Goal: Task Accomplishment & Management: Use online tool/utility

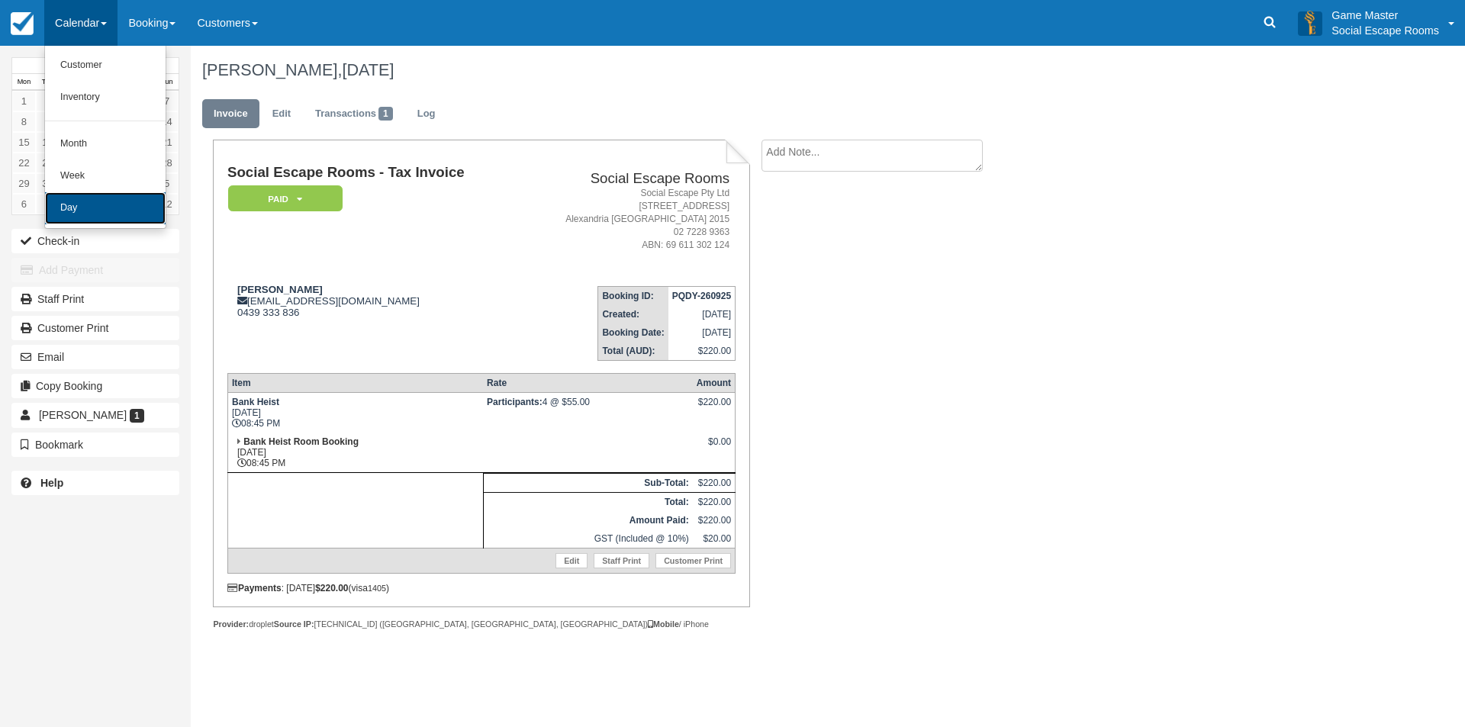
click at [80, 198] on link "Day" at bounding box center [105, 208] width 121 height 32
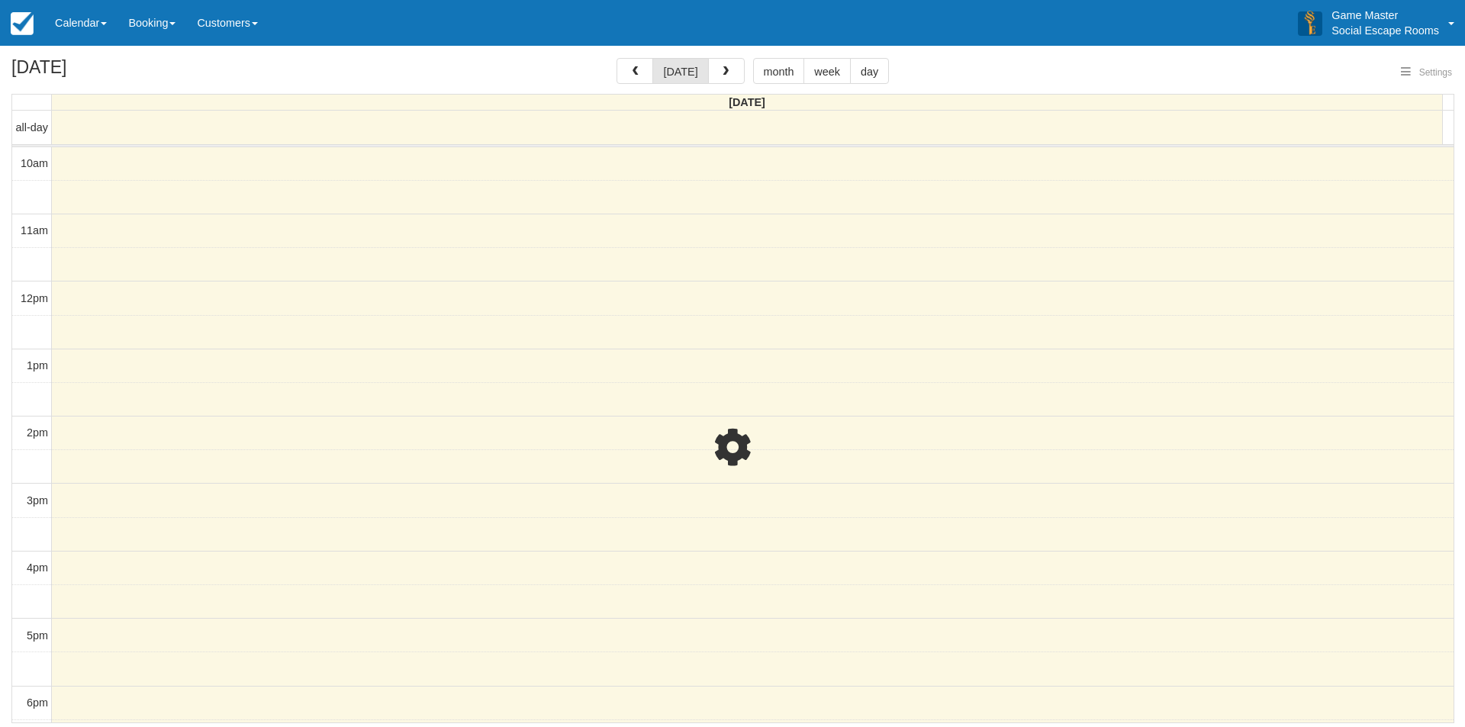
select select
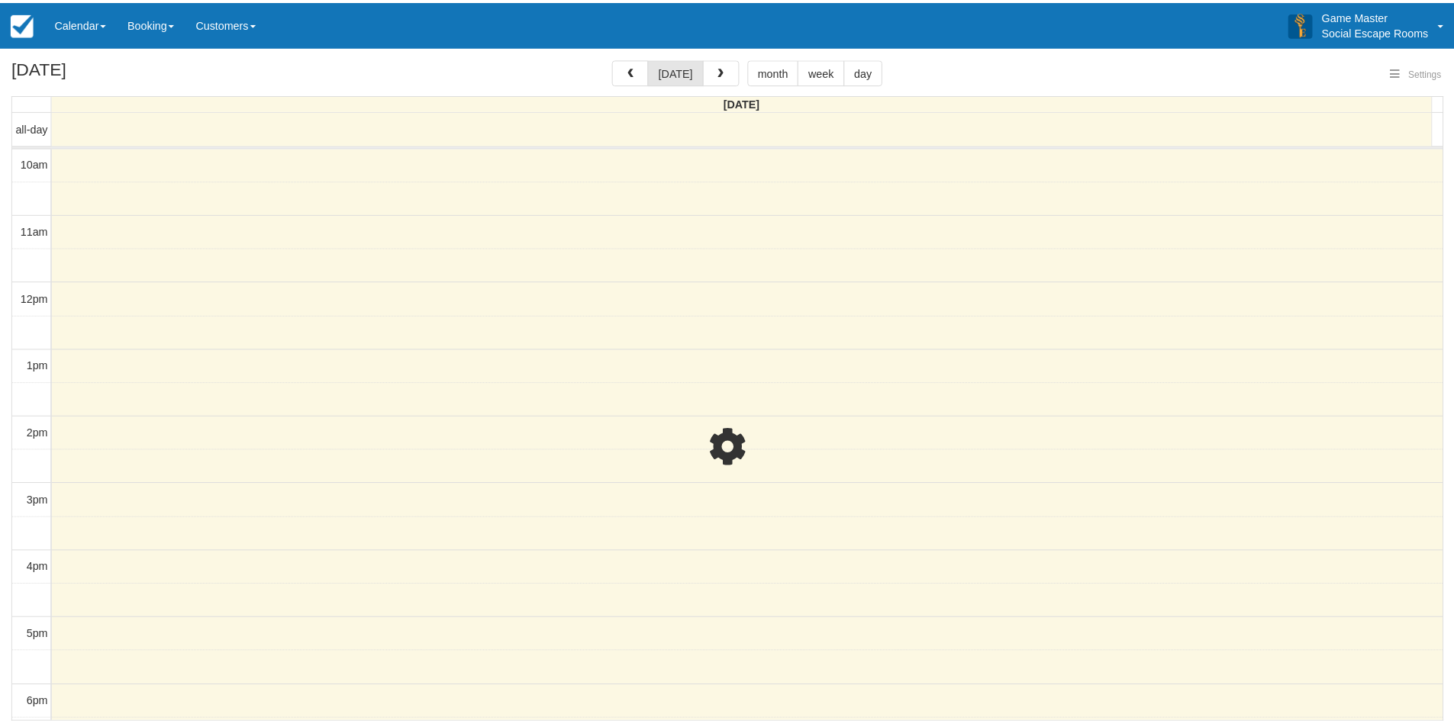
scroll to position [203, 0]
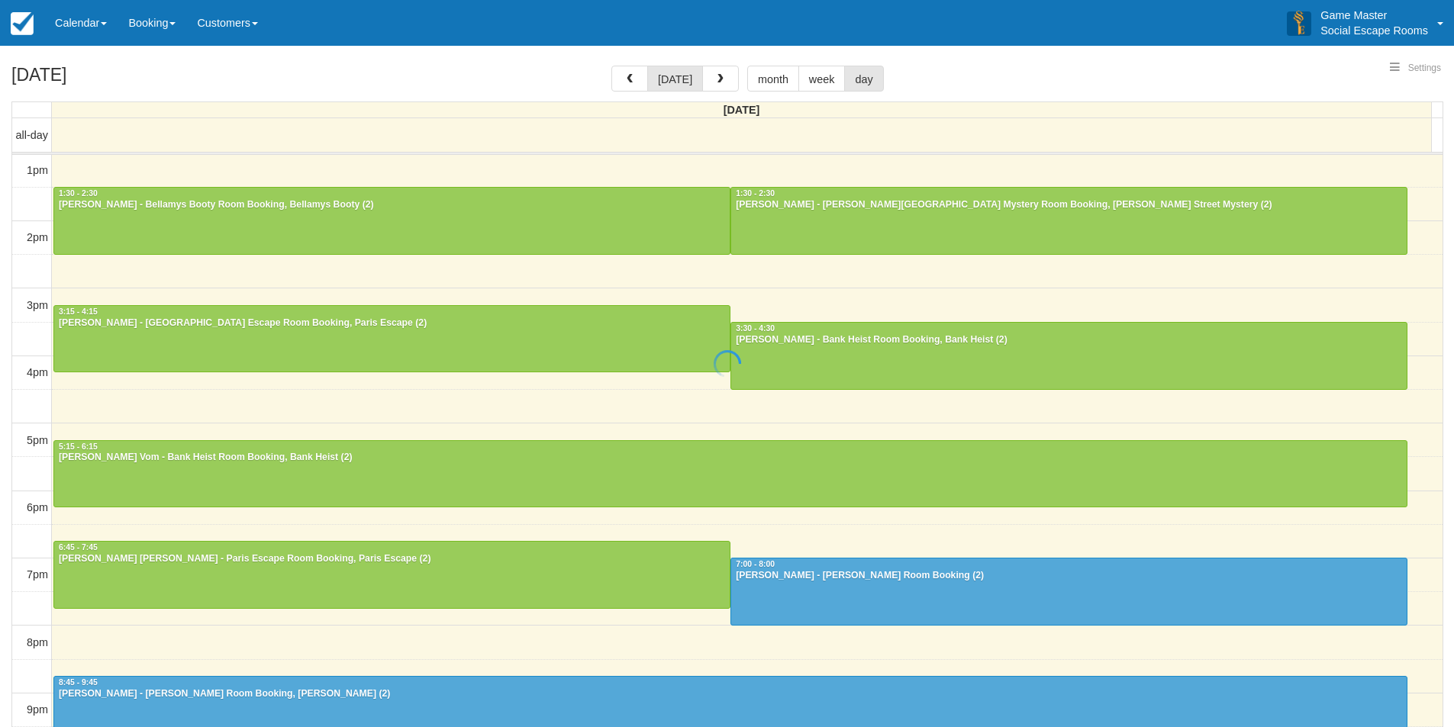
select select
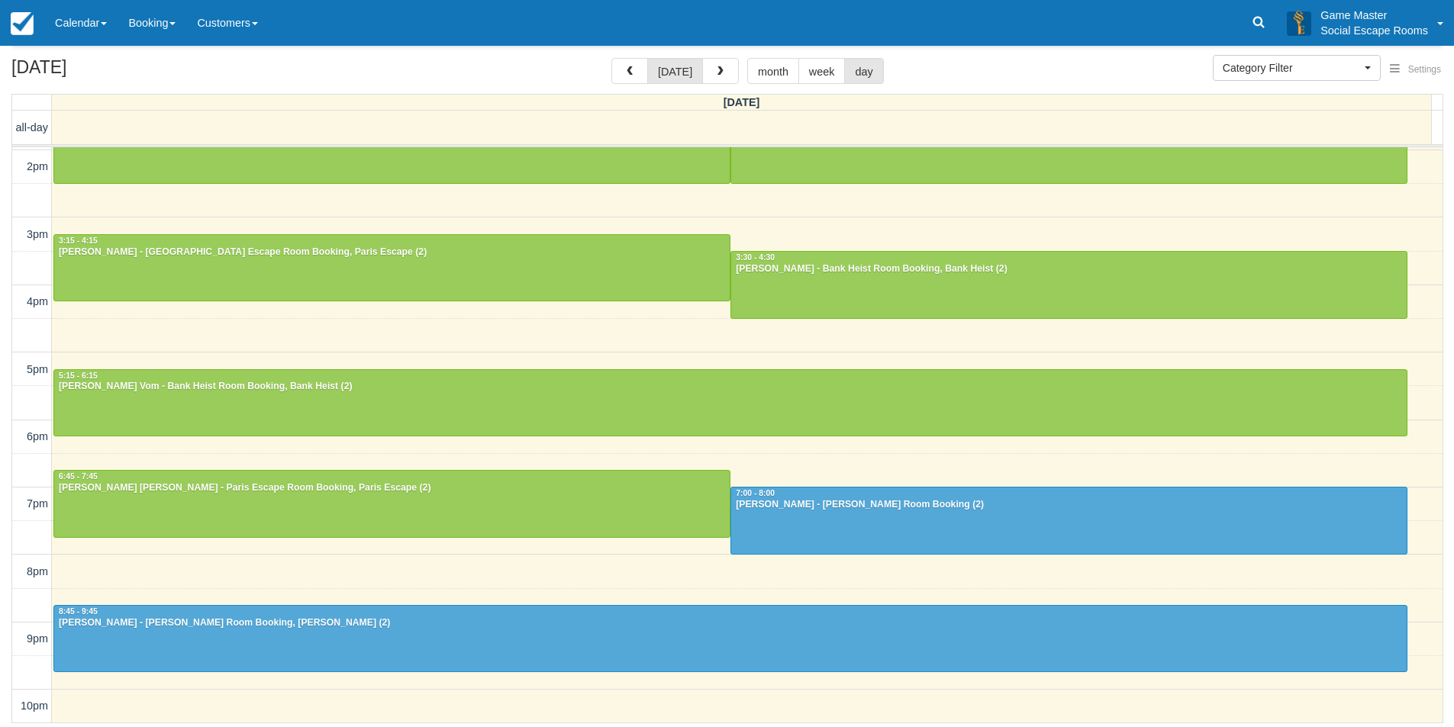
scroll to position [114, 0]
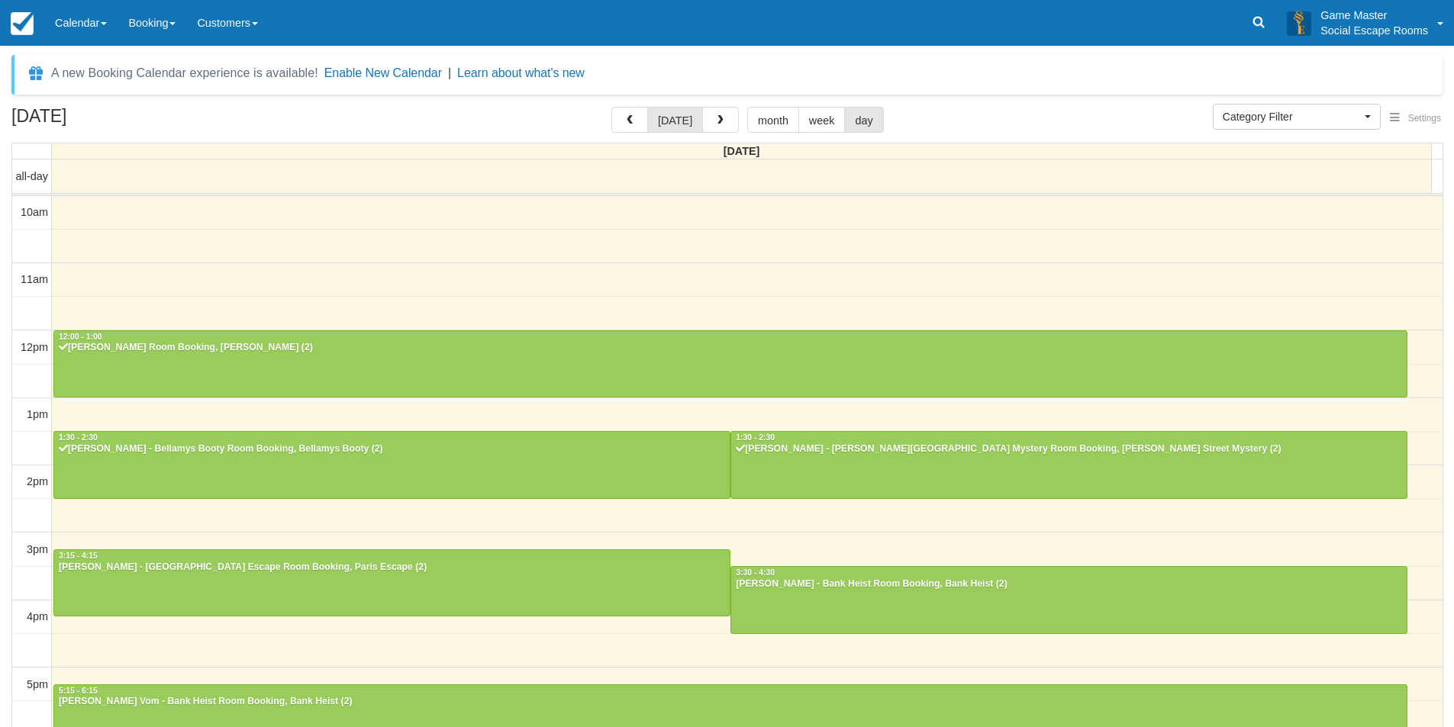
select select
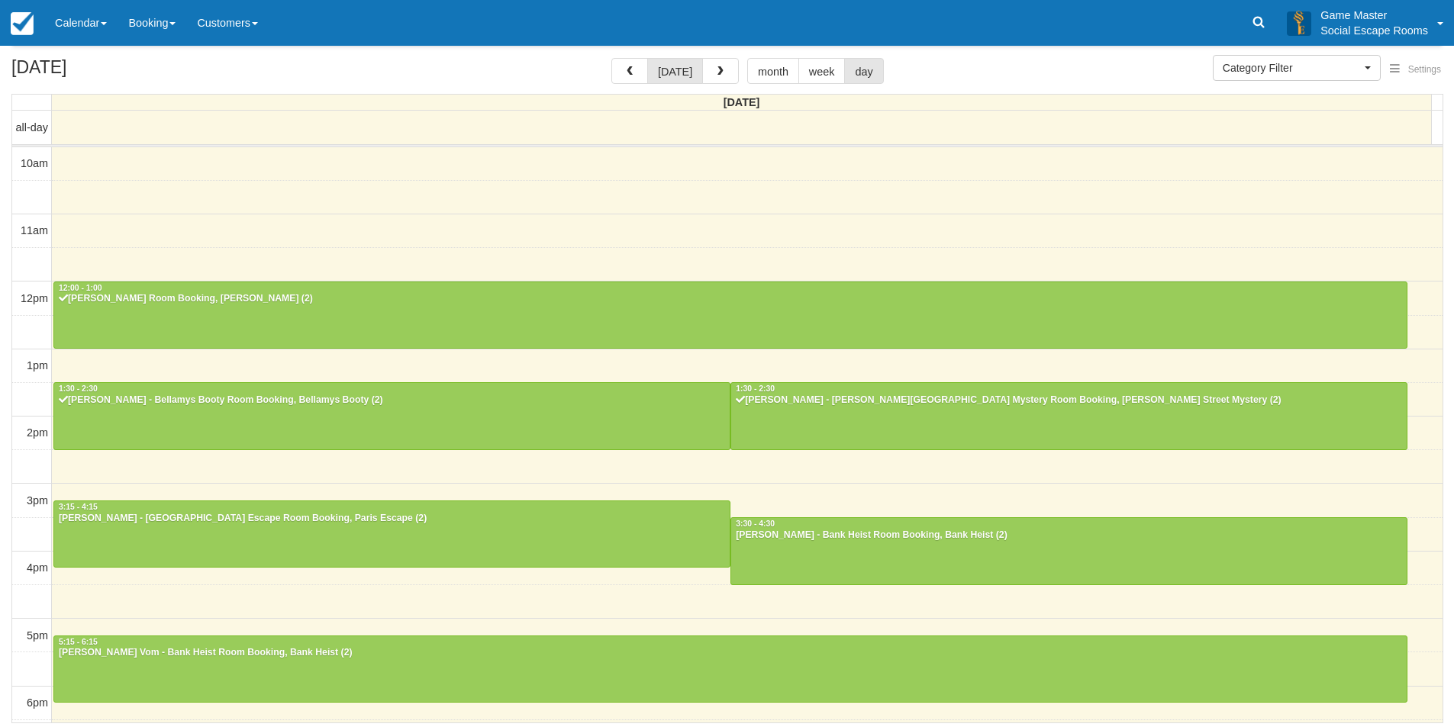
scroll to position [203, 0]
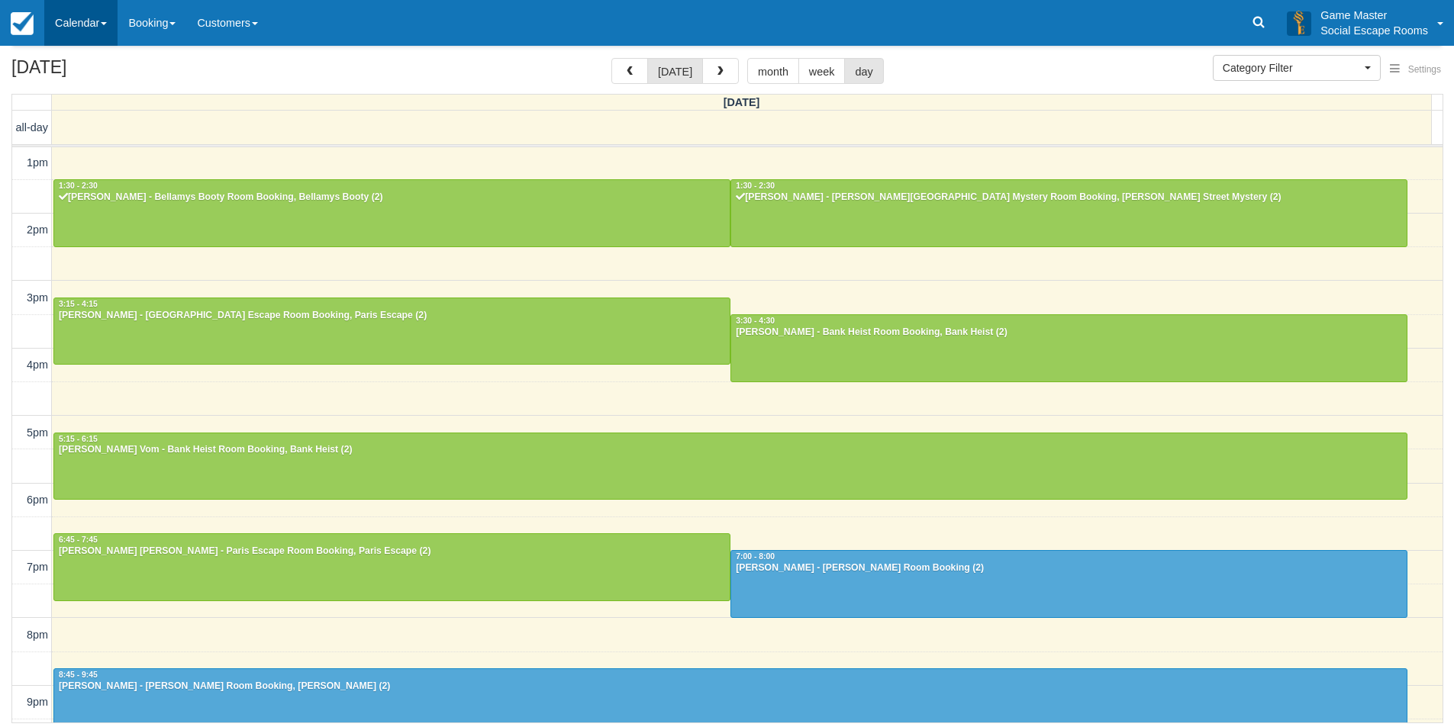
click at [100, 18] on link "Calendar" at bounding box center [80, 23] width 73 height 46
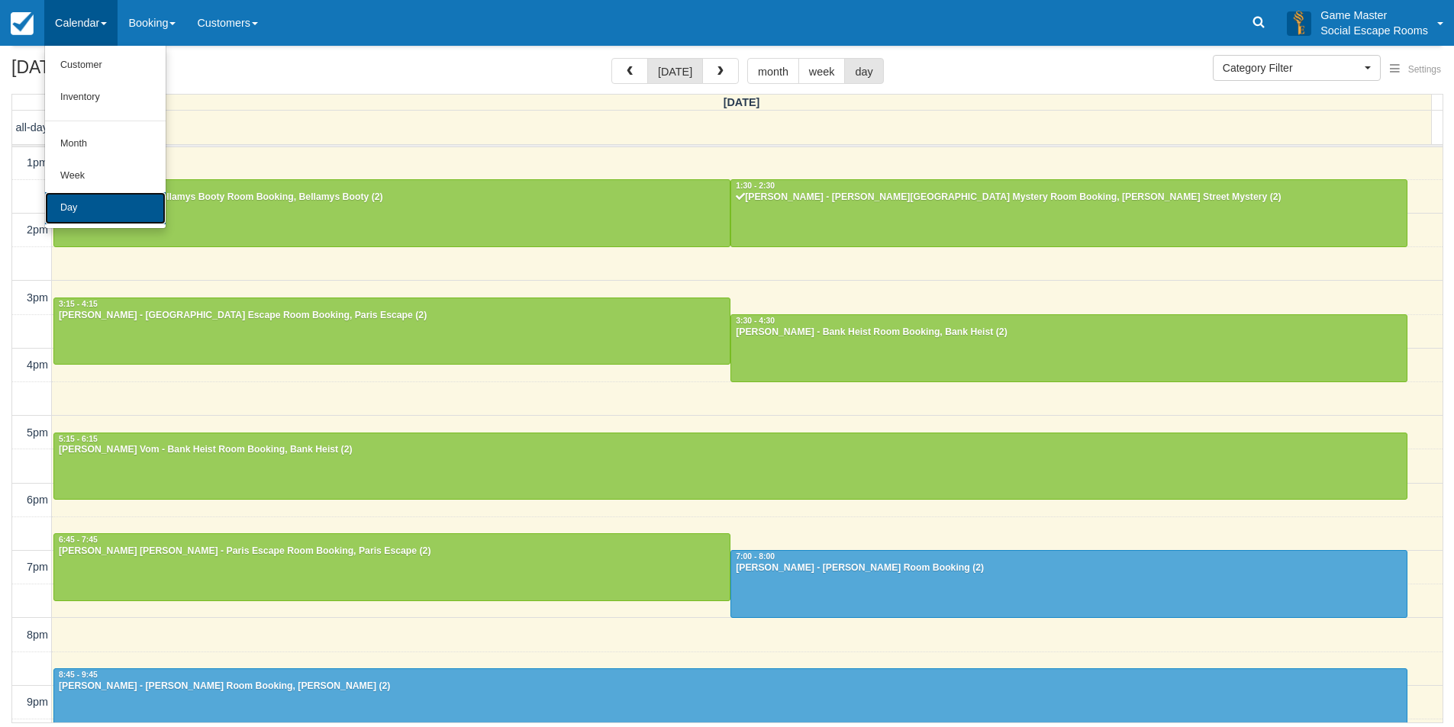
click at [106, 200] on link "Day" at bounding box center [105, 208] width 121 height 32
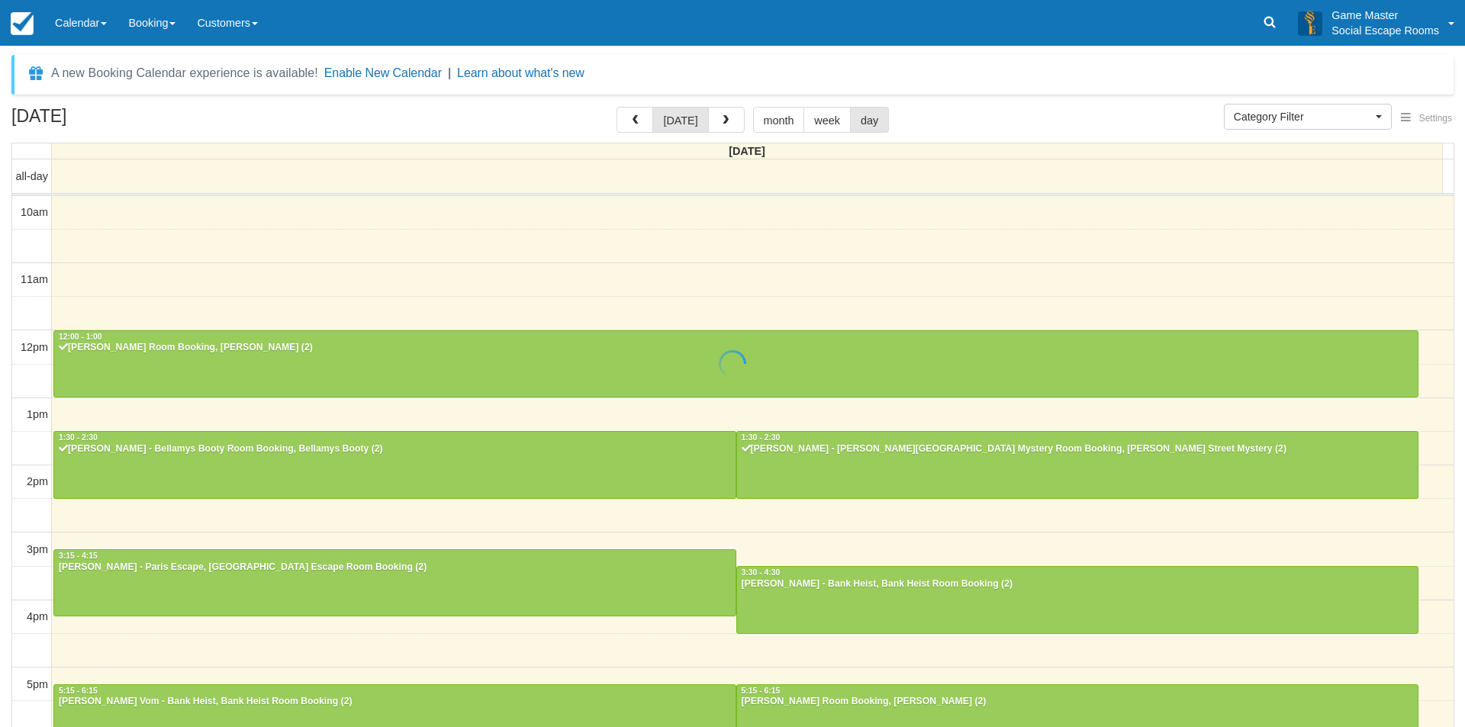
select select
